Goal: Task Accomplishment & Management: Manage account settings

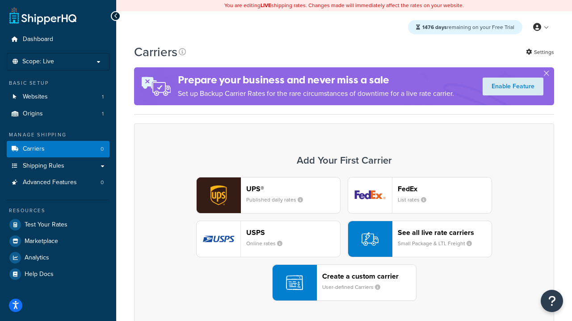
click at [344, 239] on div "UPS® Published daily rates FedEx List rates USPS Online rates See all live rate…" at bounding box center [343, 239] width 401 height 124
click at [444, 189] on header "FedEx" at bounding box center [444, 189] width 94 height 8
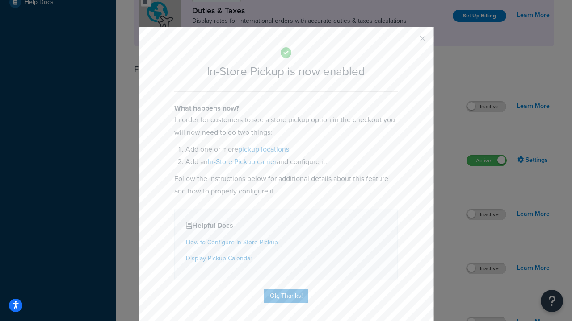
click at [409, 42] on button "button" at bounding box center [409, 42] width 2 height 2
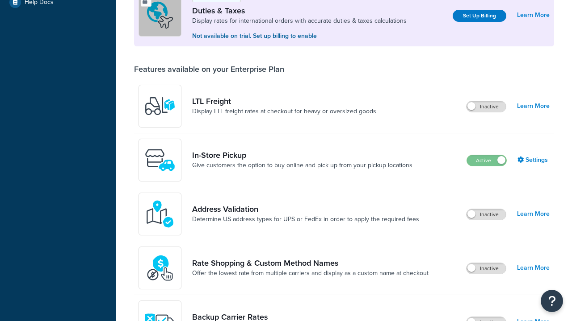
scroll to position [272, 0]
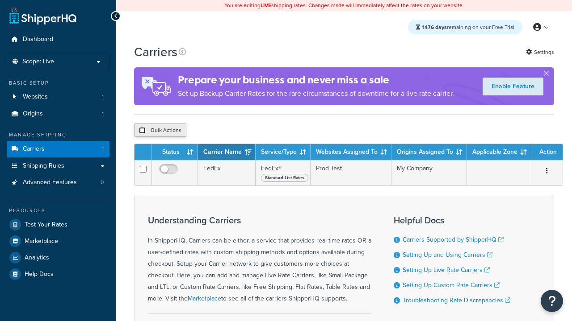
click at [142, 131] on input "checkbox" at bounding box center [142, 130] width 7 height 7
checkbox input "true"
click at [0, 0] on button "Delete" at bounding box center [0, 0] width 0 height 0
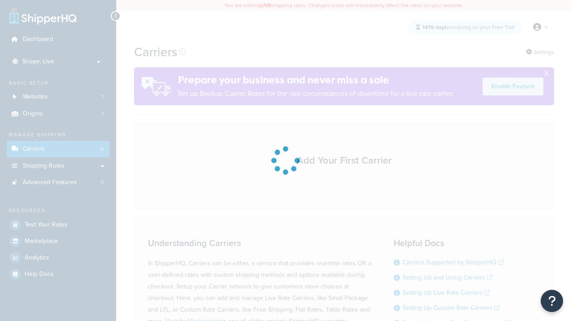
scroll to position [79, 0]
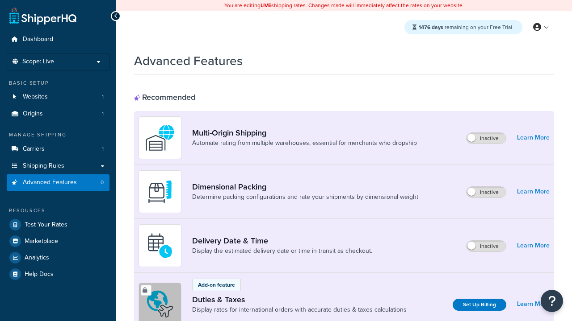
scroll to position [289, 0]
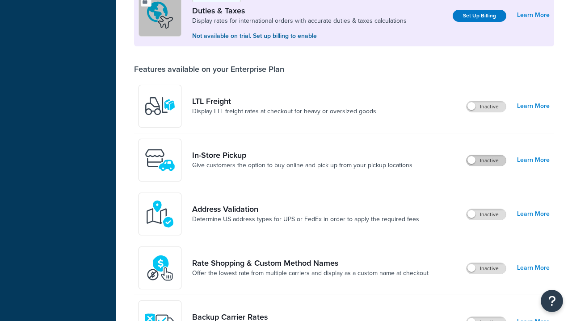
click at [486, 161] on label "Inactive" at bounding box center [485, 160] width 39 height 11
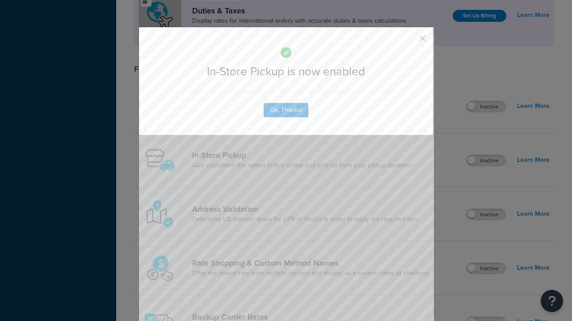
click at [409, 41] on button "button" at bounding box center [409, 42] width 2 height 2
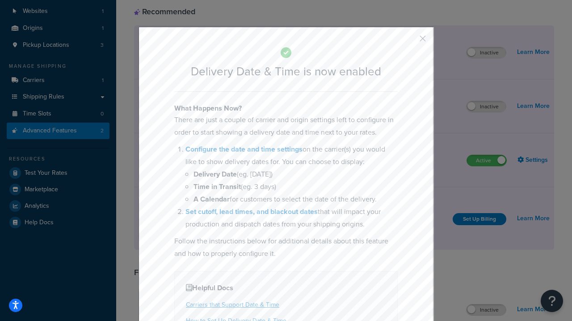
click at [409, 42] on button "button" at bounding box center [409, 42] width 2 height 2
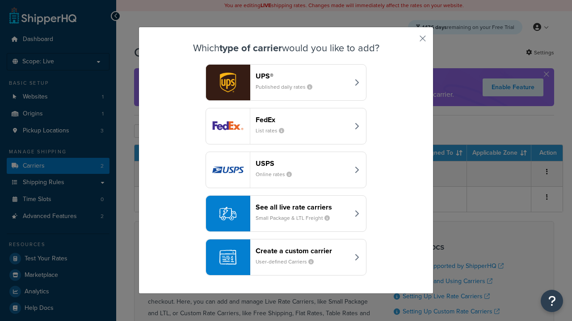
click at [286, 258] on div "Create a custom carrier User-defined Carriers" at bounding box center [301, 257] width 93 height 21
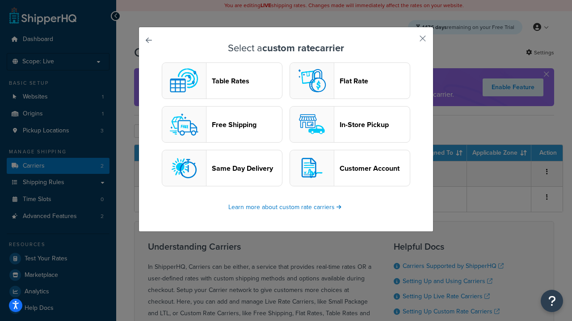
click at [350, 125] on header "In-Store Pickup" at bounding box center [374, 125] width 70 height 8
